Goal: Information Seeking & Learning: Check status

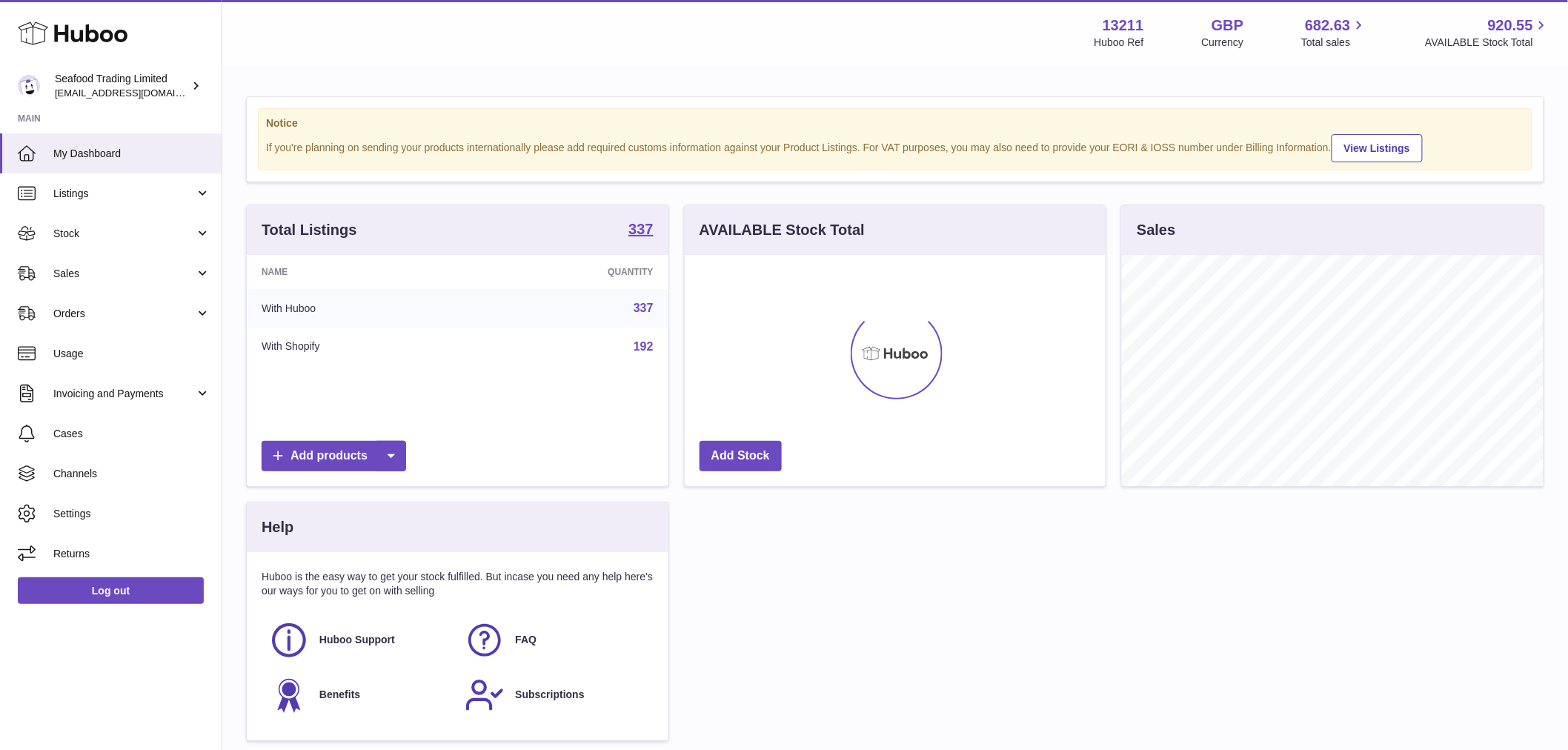
scroll to position [231, 421]
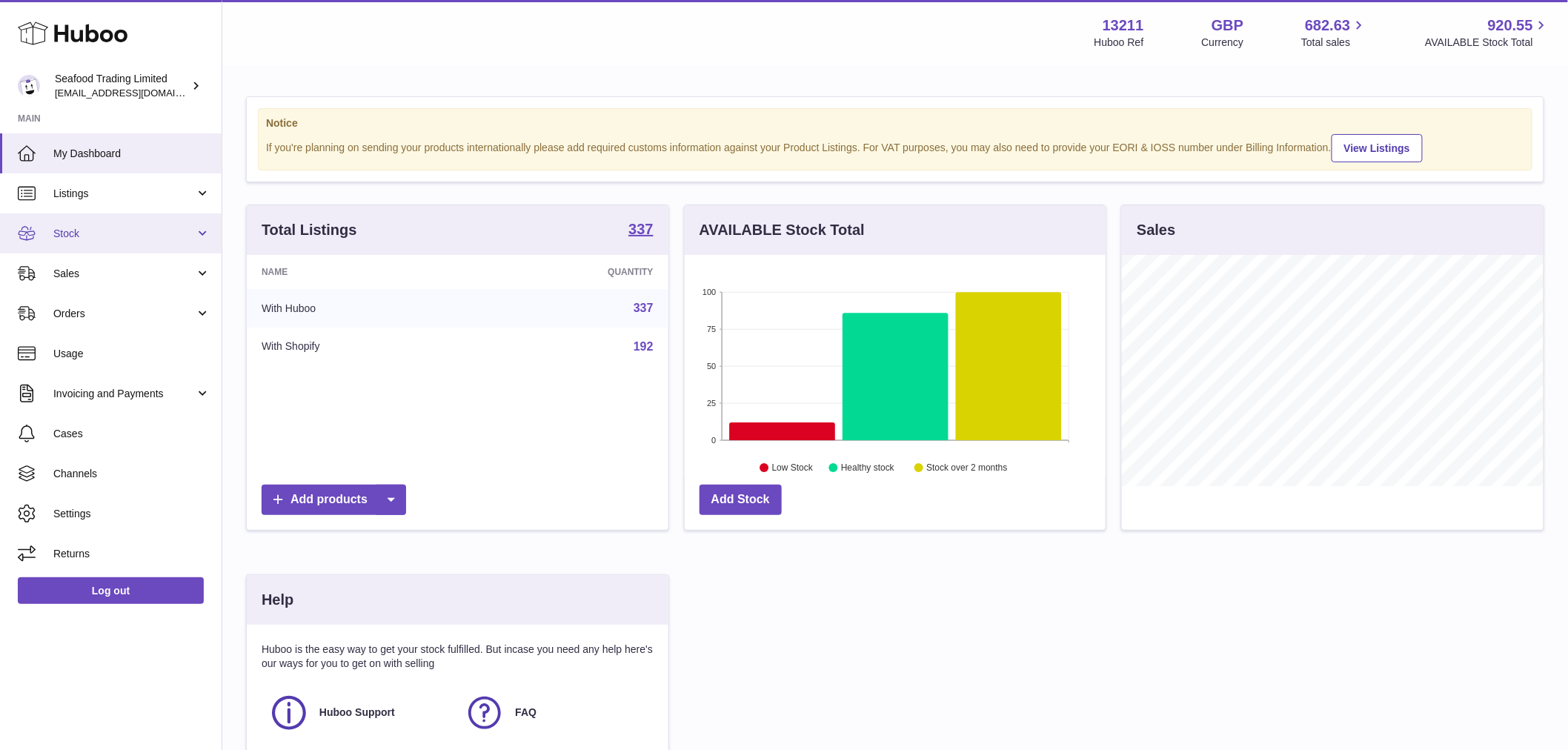
drag, startPoint x: 67, startPoint y: 236, endPoint x: 76, endPoint y: 246, distance: 13.5
click at [67, 236] on span "Stock" at bounding box center [124, 234] width 142 height 14
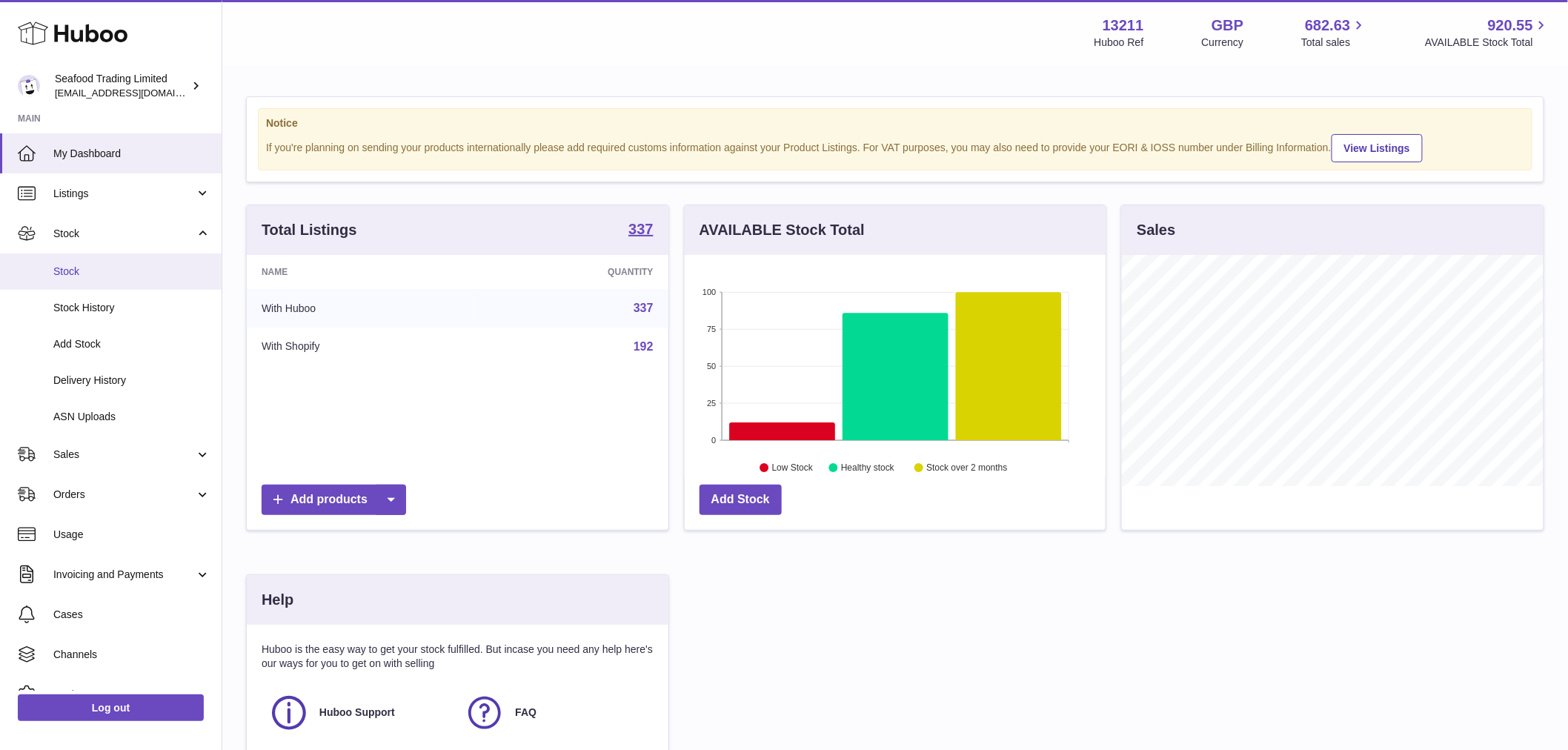
drag, startPoint x: 93, startPoint y: 260, endPoint x: 105, endPoint y: 262, distance: 12.2
click at [93, 260] on link "Stock" at bounding box center [111, 271] width 222 height 36
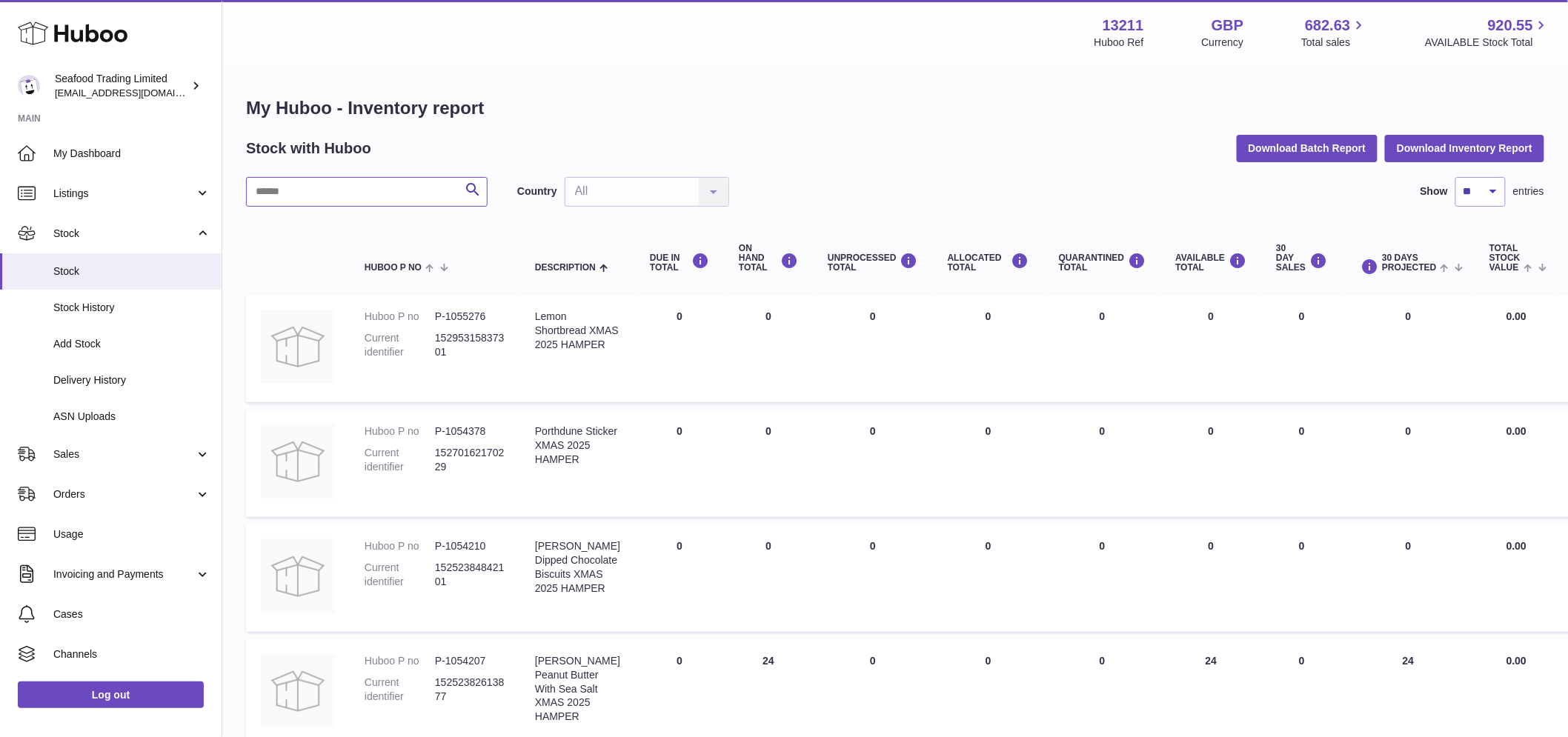
click at [308, 191] on input "text" at bounding box center [367, 192] width 242 height 29
paste input "******"
type input "******"
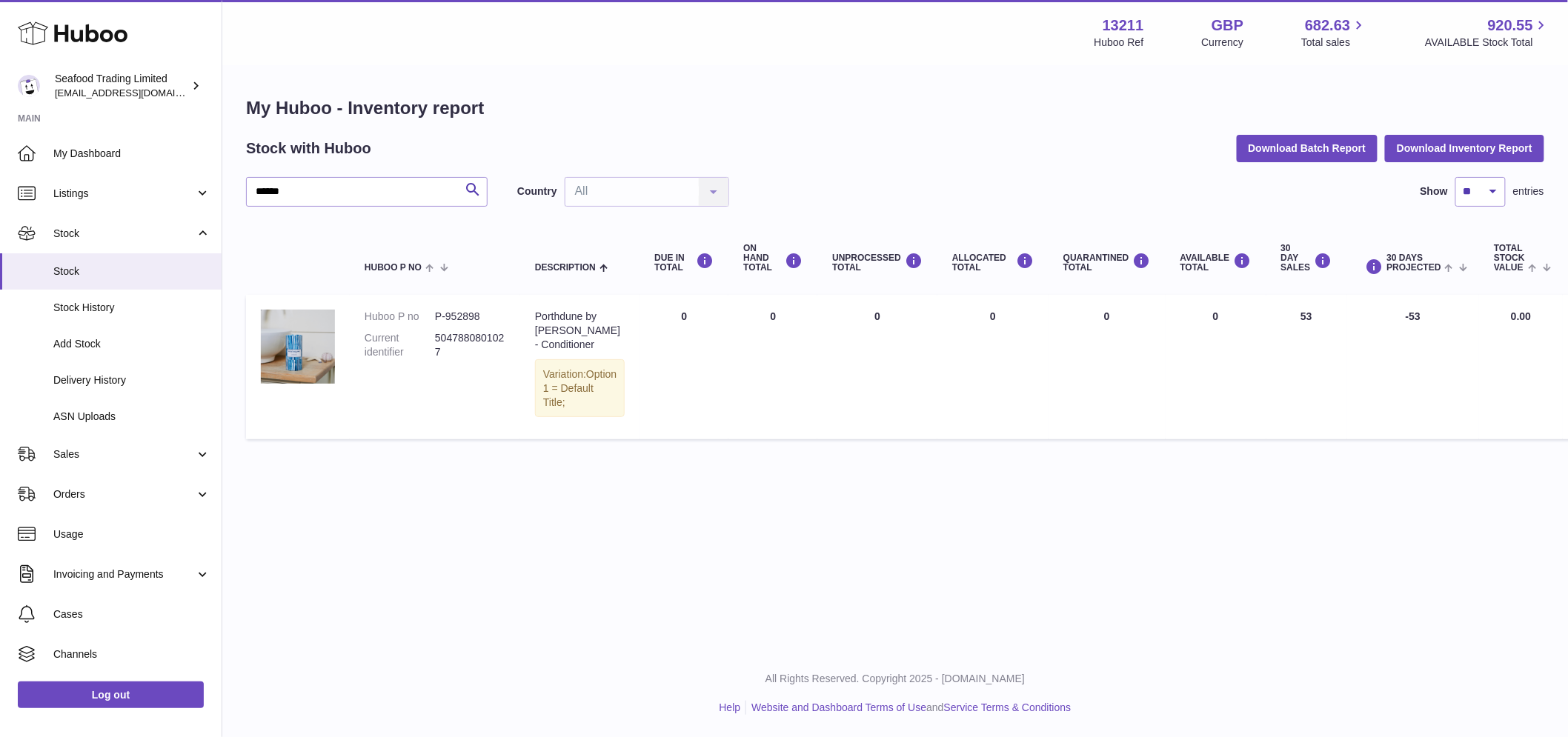
click at [1290, 319] on td "30 DAY SALES 53" at bounding box center [1307, 367] width 81 height 144
click at [574, 331] on div "Porthdune by [PERSON_NAME] - Conditioner" at bounding box center [580, 331] width 90 height 42
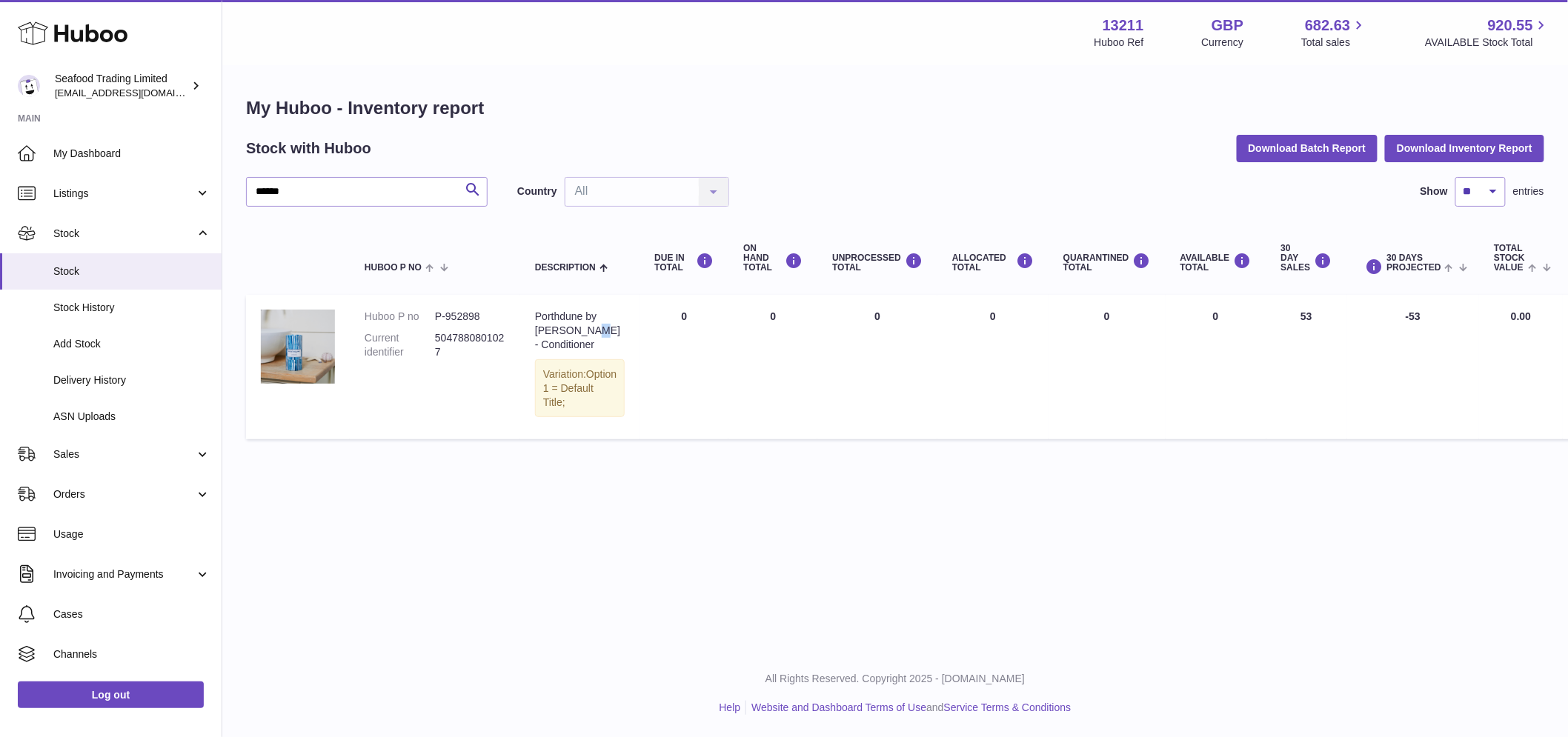
click at [574, 332] on div "Porthdune by [PERSON_NAME] - Conditioner" at bounding box center [580, 331] width 90 height 42
click at [783, 374] on td "ON HAND Total 0" at bounding box center [773, 367] width 89 height 144
click at [1273, 316] on td "30 DAY SALES 53" at bounding box center [1307, 367] width 81 height 144
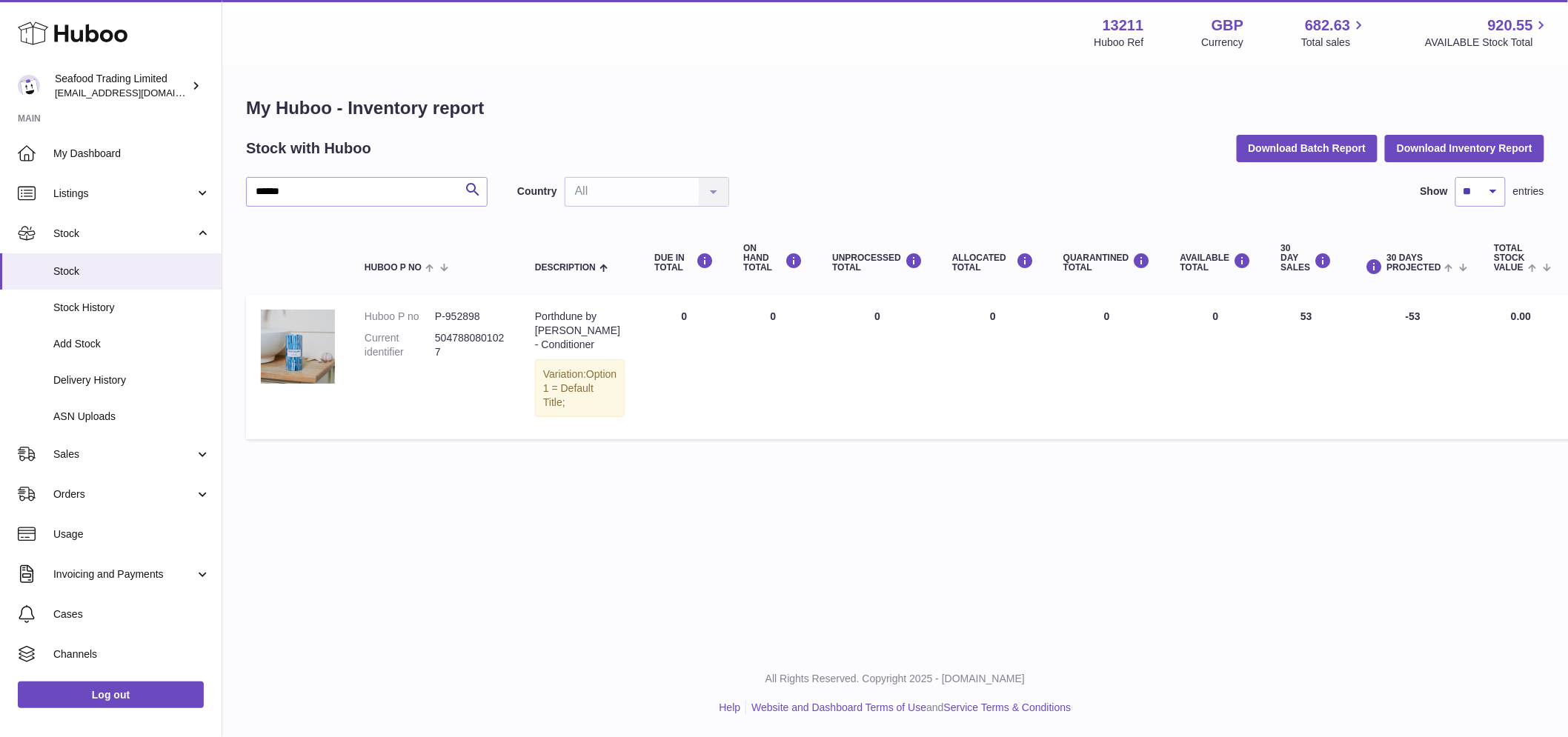
click at [1273, 316] on td "30 DAY SALES 53" at bounding box center [1307, 367] width 81 height 144
click at [1166, 412] on td "AVAILABLE Total 0" at bounding box center [1216, 367] width 101 height 144
click at [364, 194] on input "******" at bounding box center [367, 192] width 242 height 29
drag, startPoint x: 364, startPoint y: 194, endPoint x: 126, endPoint y: 170, distance: 239.2
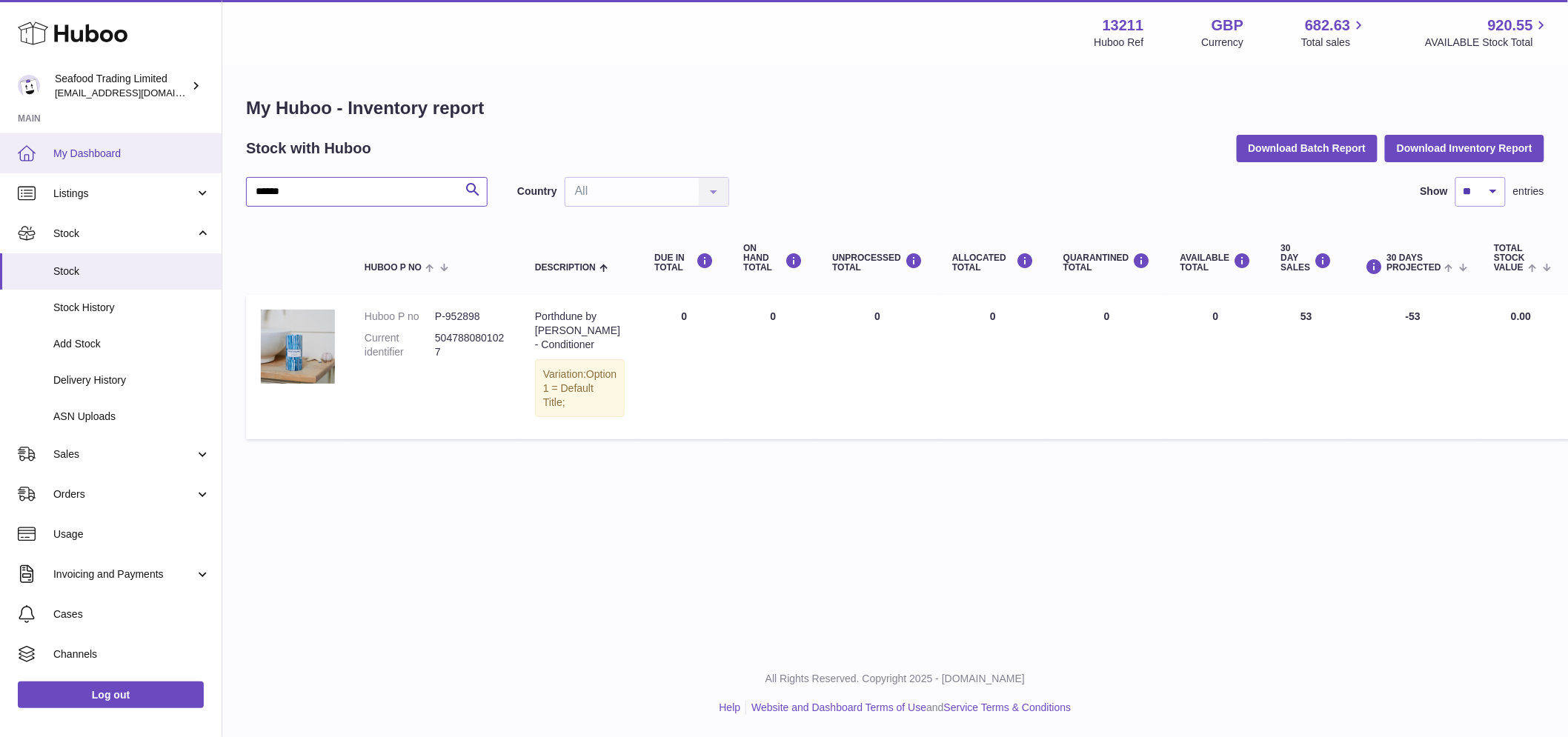
click at [138, 174] on div "Huboo Seafood Trading Limited [EMAIL_ADDRESS][DOMAIN_NAME] Main My Dashboard Li…" at bounding box center [784, 368] width 1568 height 737
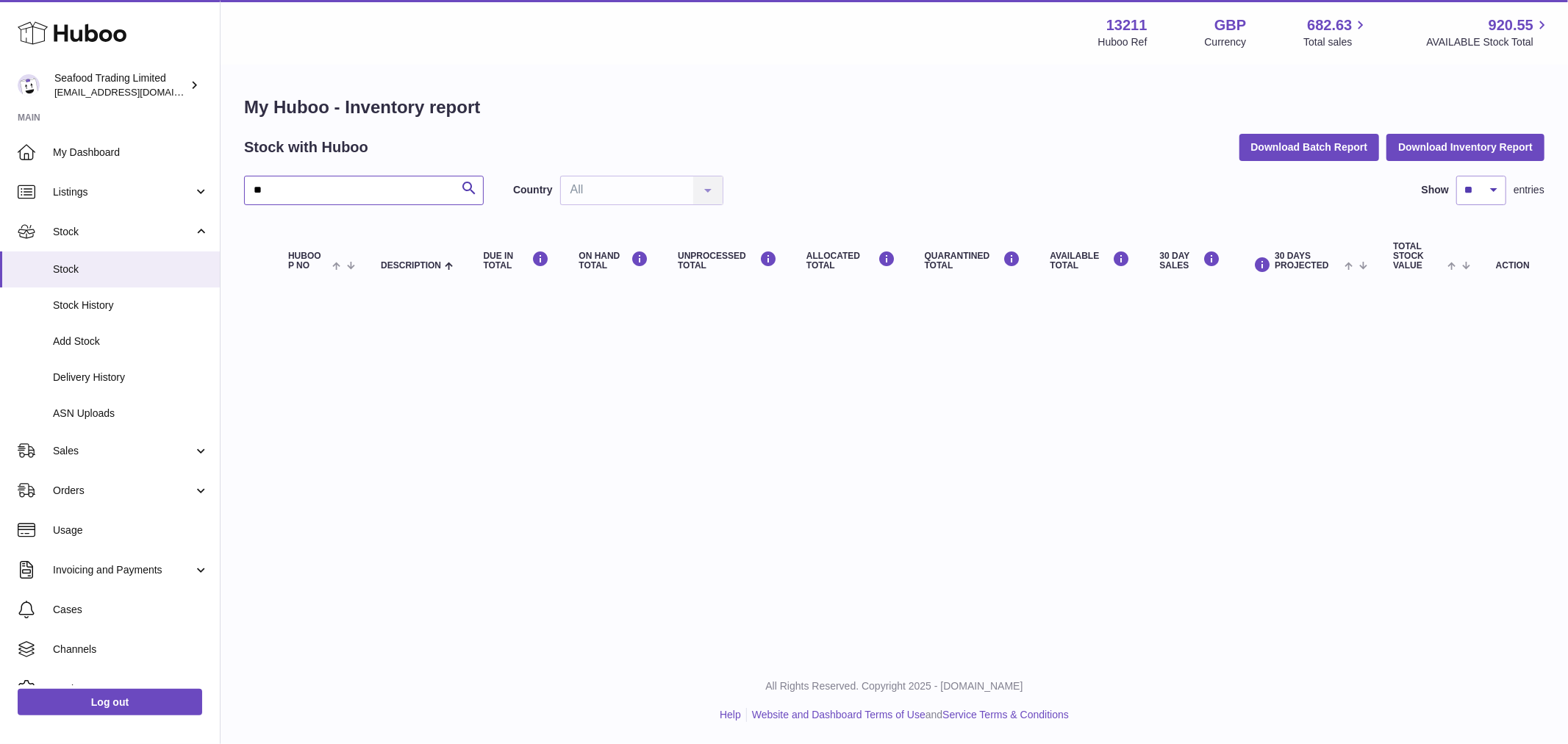
type input "*"
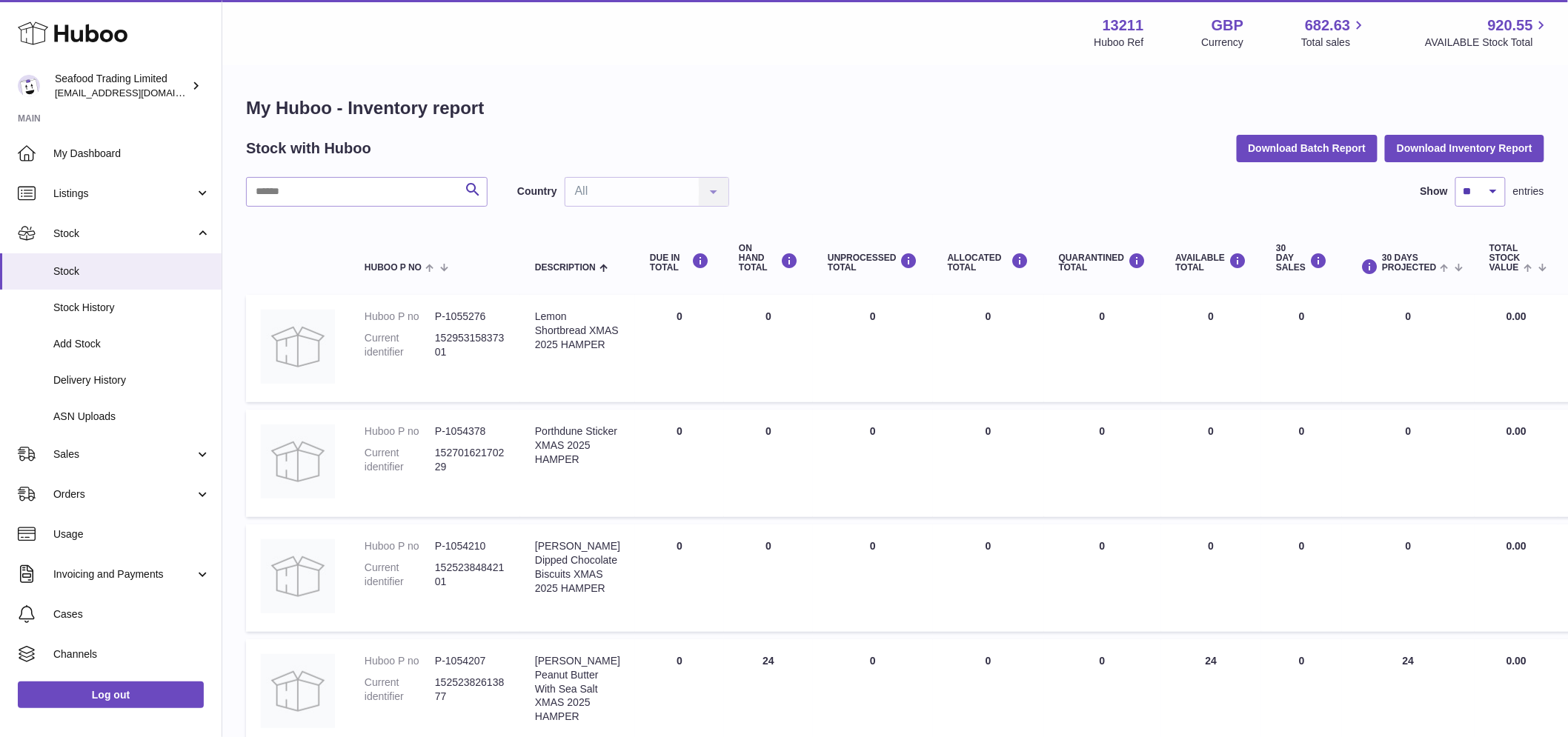
click at [709, 191] on div "Country All All No elements found. Consider changing the search query. List is …" at bounding box center [622, 192] width 212 height 29
click at [583, 187] on div "Country All All No elements found. Consider changing the search query. List is …" at bounding box center [622, 192] width 212 height 29
click at [633, 190] on div "Country All All No elements found. Consider changing the search query. List is …" at bounding box center [622, 192] width 212 height 29
